Goal: Transaction & Acquisition: Purchase product/service

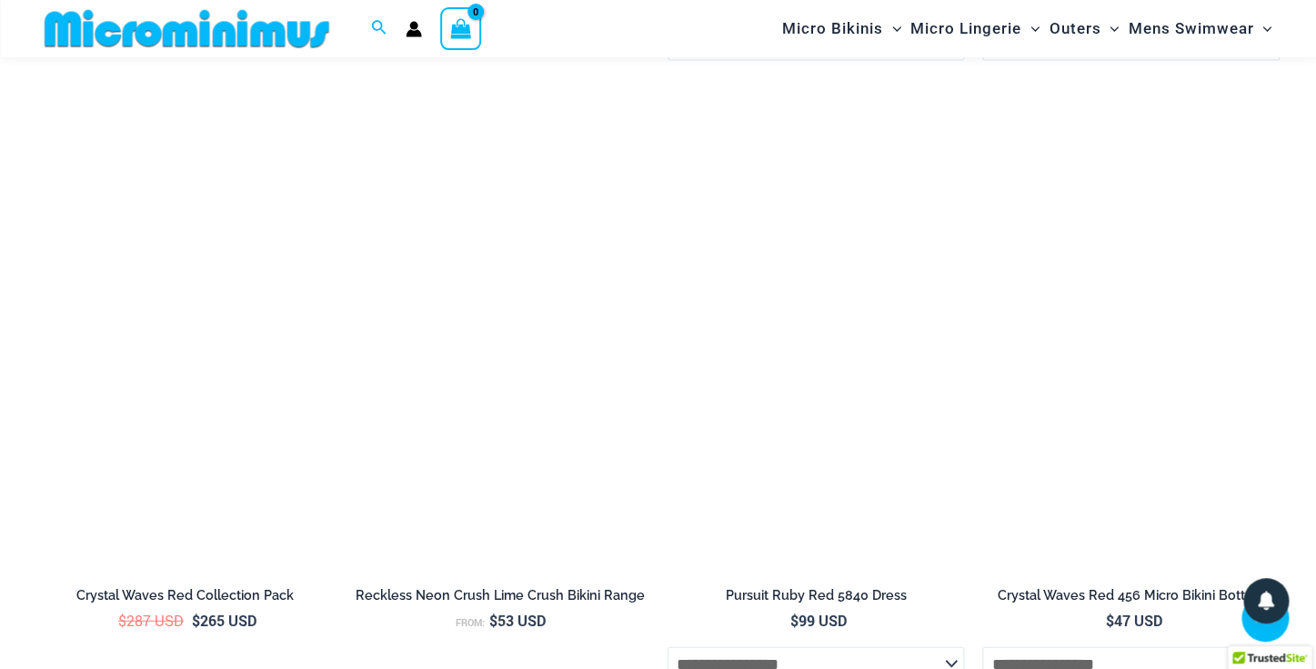
scroll to position [4065, 0]
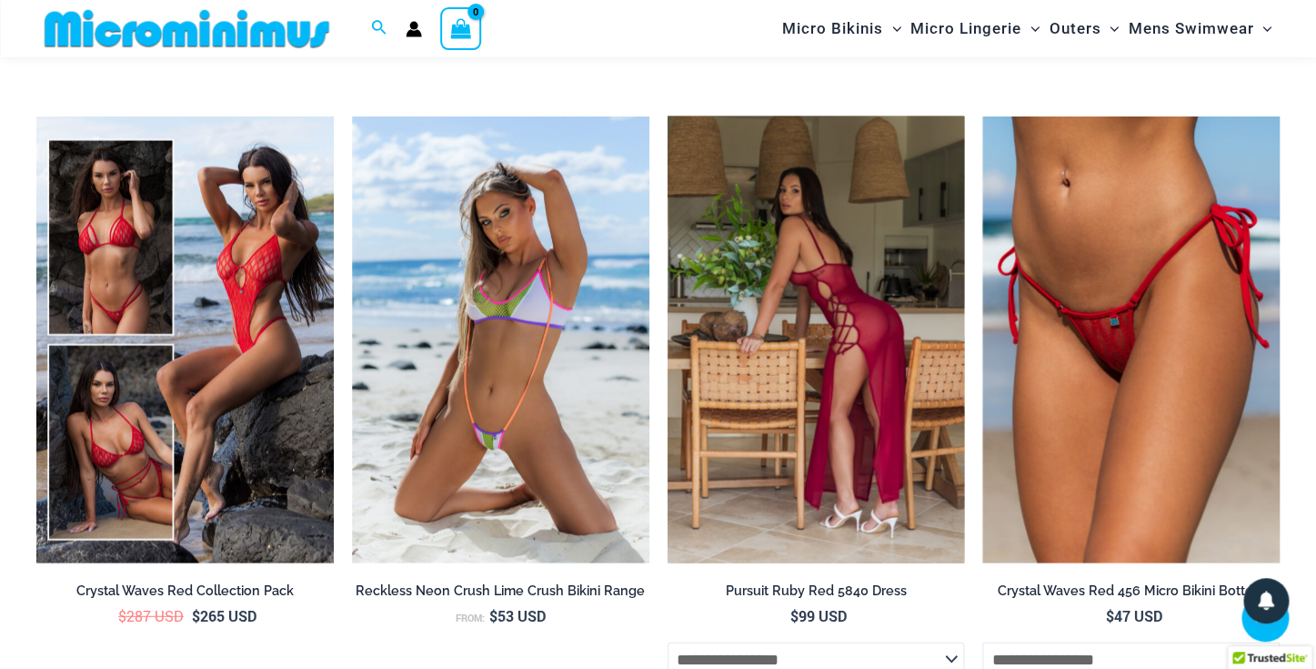
click at [809, 400] on img at bounding box center [816, 339] width 297 height 446
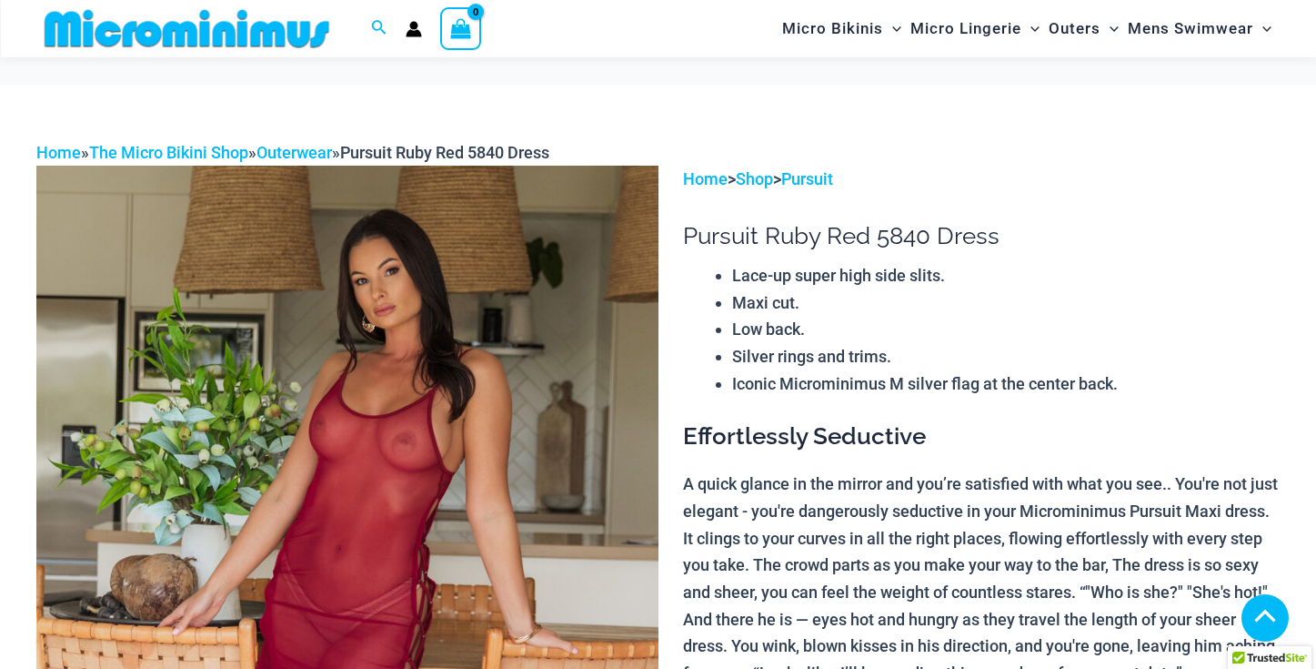
scroll to position [814, 0]
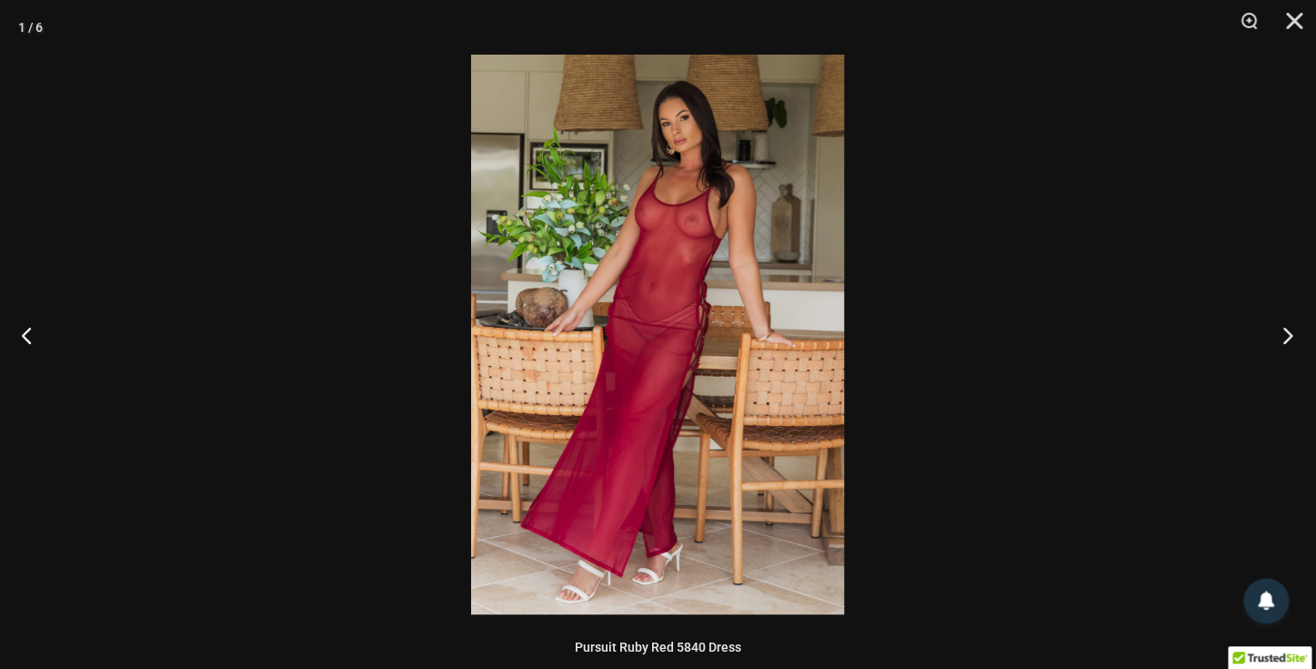
click at [1284, 329] on button "Next" at bounding box center [1282, 334] width 68 height 91
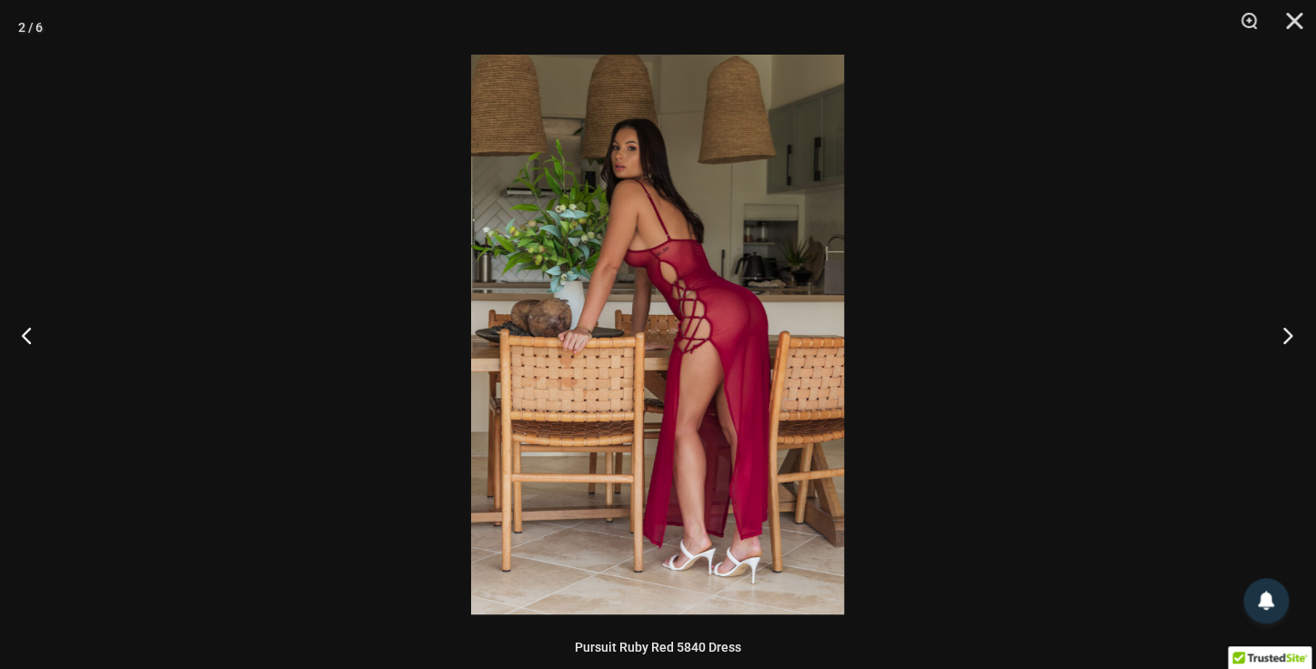
click at [1284, 329] on button "Next" at bounding box center [1282, 334] width 68 height 91
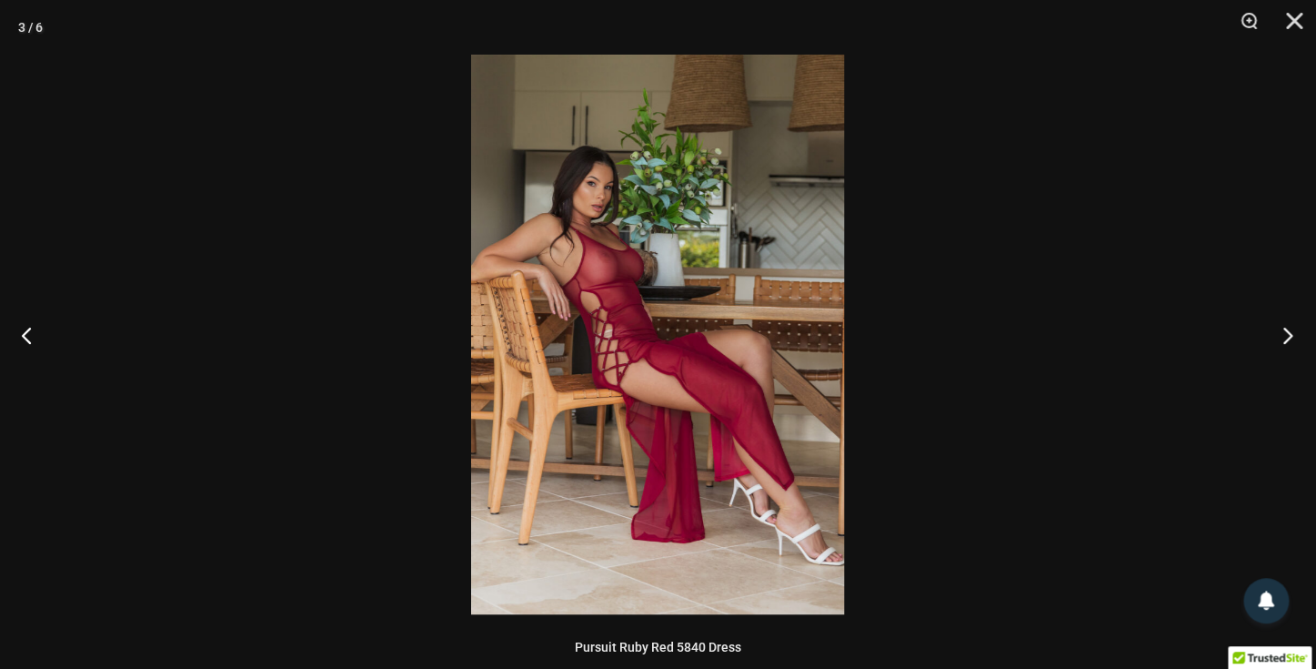
click at [1284, 329] on button "Next" at bounding box center [1282, 334] width 68 height 91
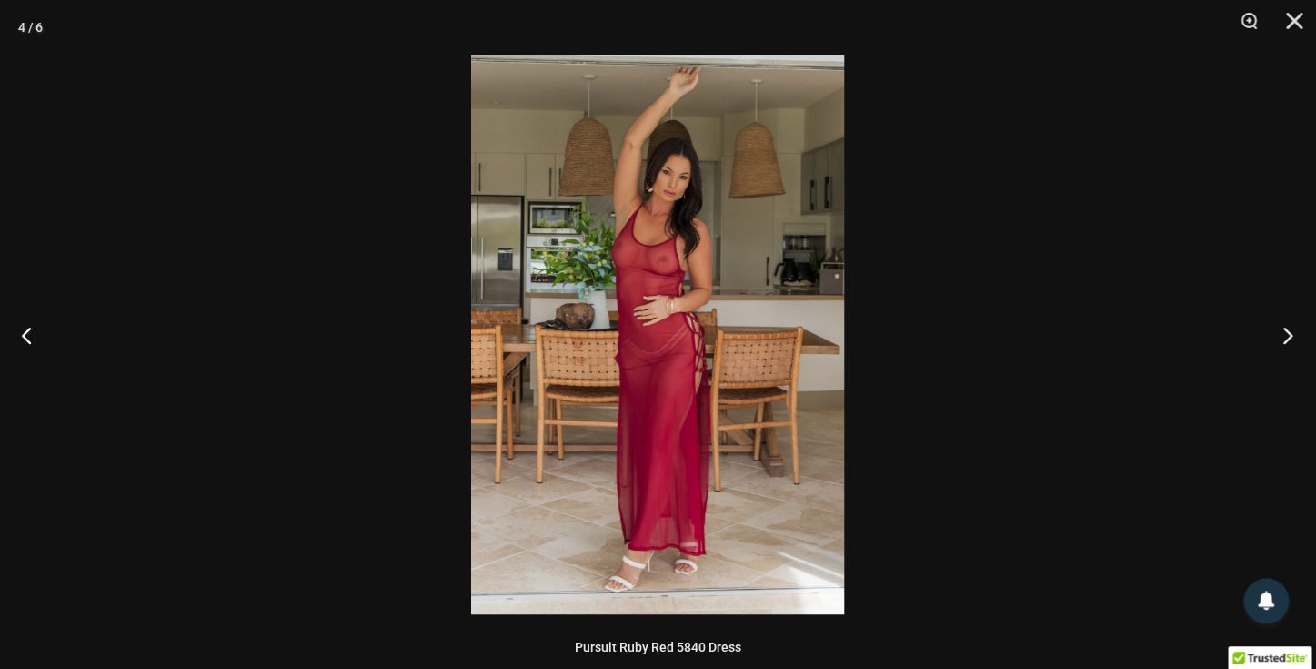
click at [1284, 330] on button "Next" at bounding box center [1282, 334] width 68 height 91
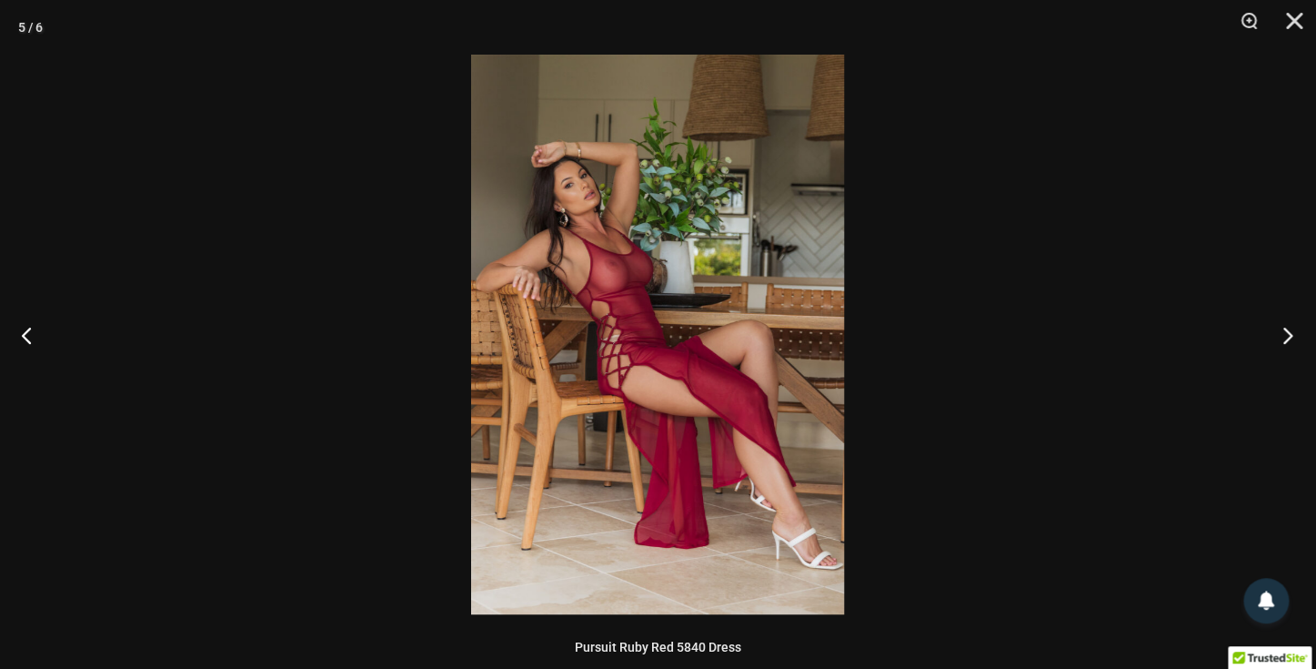
click at [1284, 330] on button "Next" at bounding box center [1282, 334] width 68 height 91
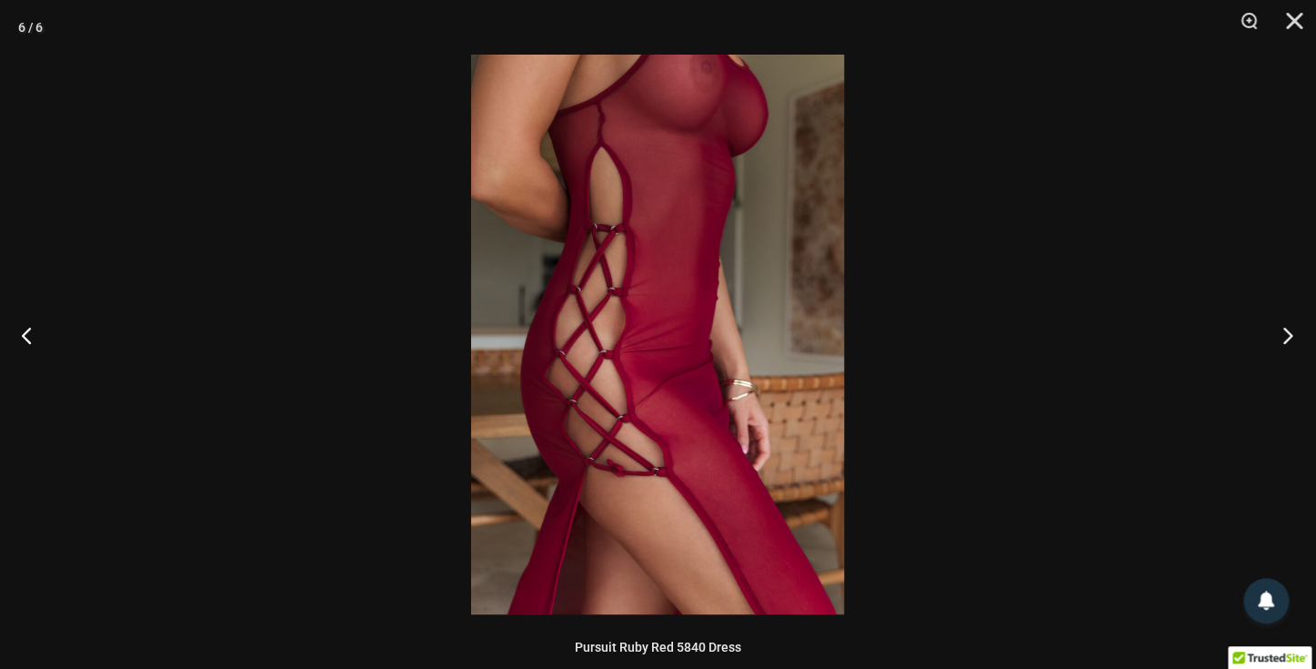
click at [1284, 330] on button "Next" at bounding box center [1282, 334] width 68 height 91
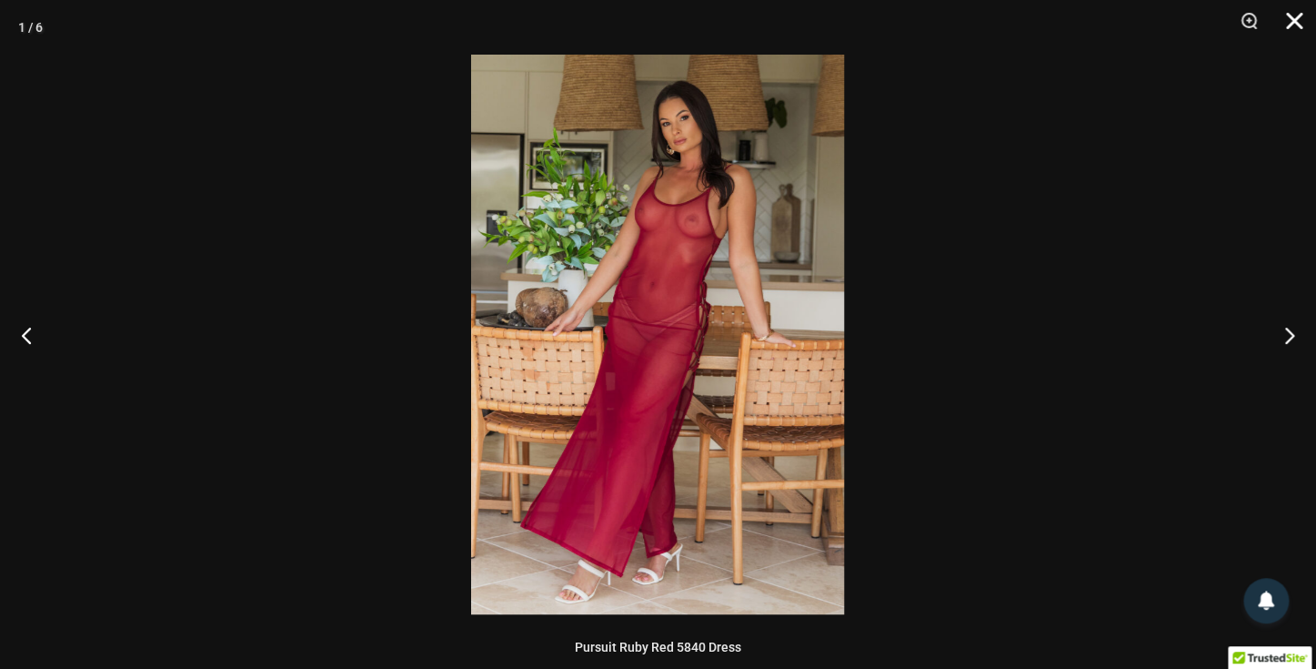
click at [1295, 15] on button "Close" at bounding box center [1287, 27] width 45 height 55
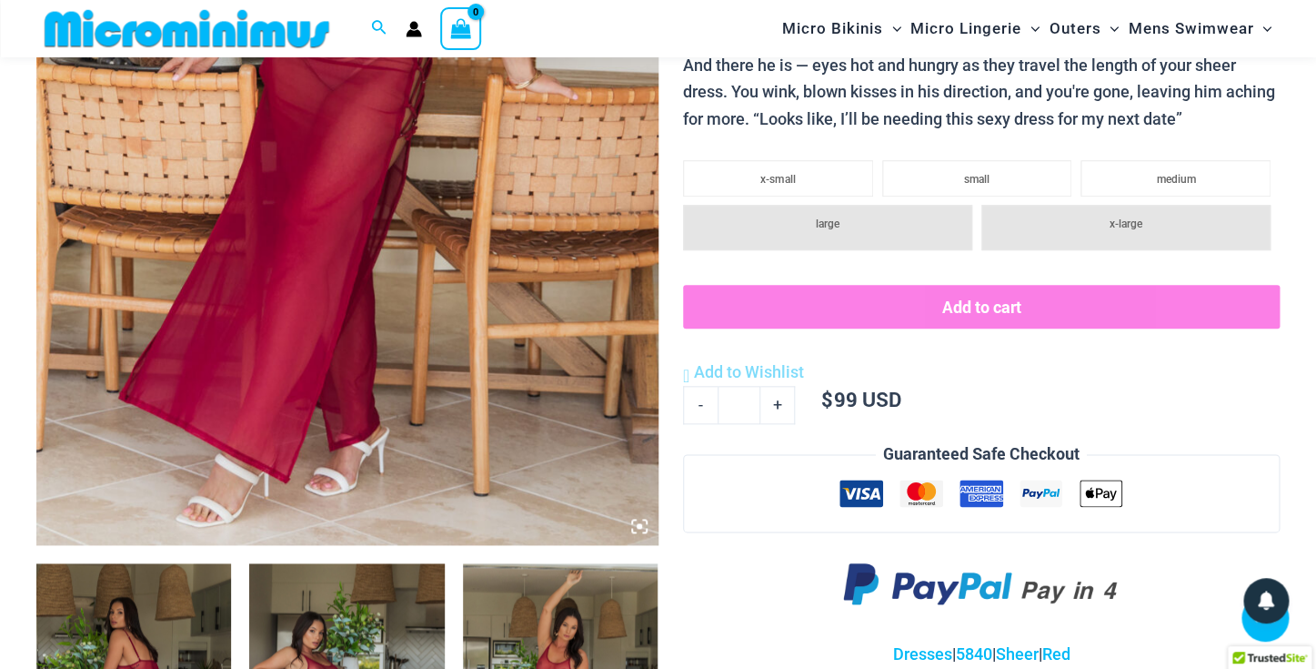
scroll to position [0, 0]
